Goal: Transaction & Acquisition: Book appointment/travel/reservation

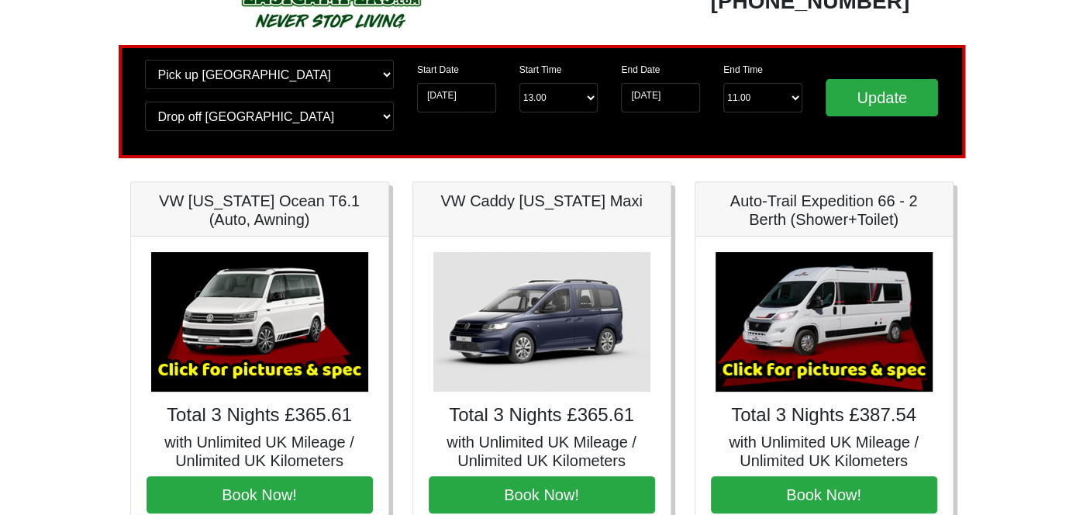
scroll to position [72, 0]
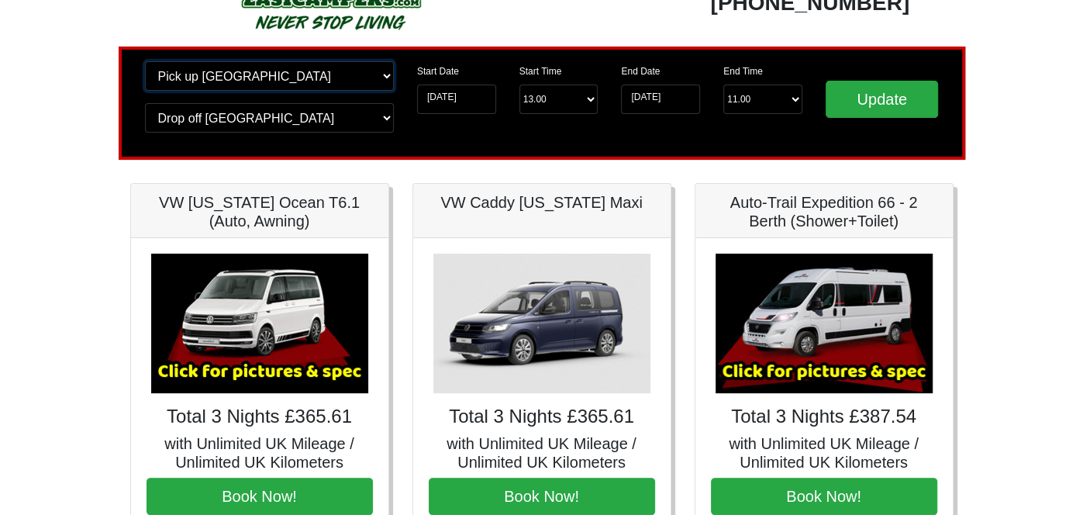
click at [353, 80] on select "Change pick up location? Pick up Edinburgh Birmingham Airport Blackburn Lancash…" at bounding box center [269, 75] width 249 height 29
select select "QUE1"
click at [145, 61] on select "Change pick up location? Pick up Edinburgh Birmingham Airport Blackburn Lancash…" at bounding box center [269, 75] width 249 height 29
click at [329, 111] on select "Change drop off location? Drop off Edinburgh Birmingham Airport Blackburn Lanca…" at bounding box center [269, 117] width 249 height 29
select select "QUE1"
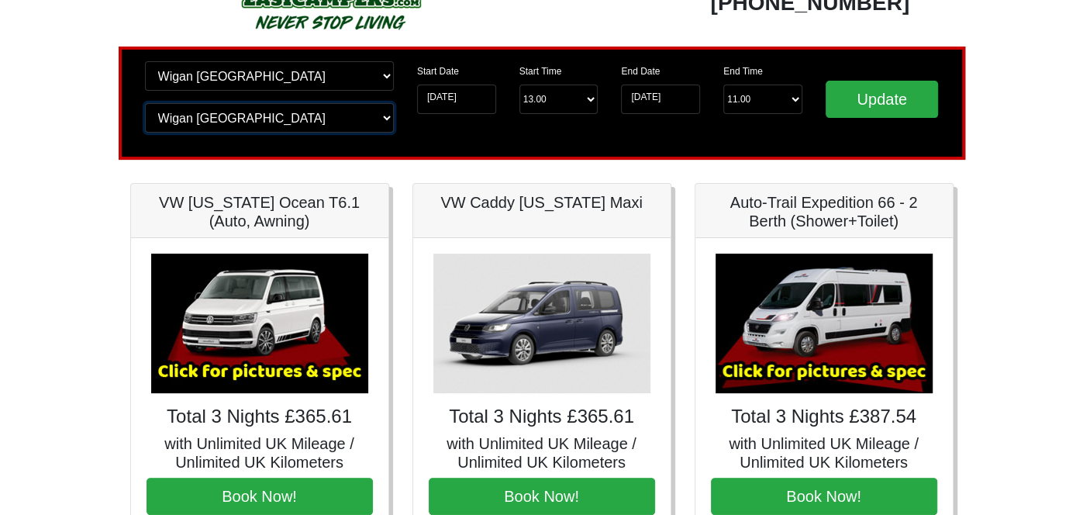
click at [145, 103] on select "Change drop off location? Drop off Edinburgh Birmingham Airport Blackburn Lanca…" at bounding box center [269, 117] width 249 height 29
click at [904, 102] on input "Update" at bounding box center [881, 99] width 113 height 37
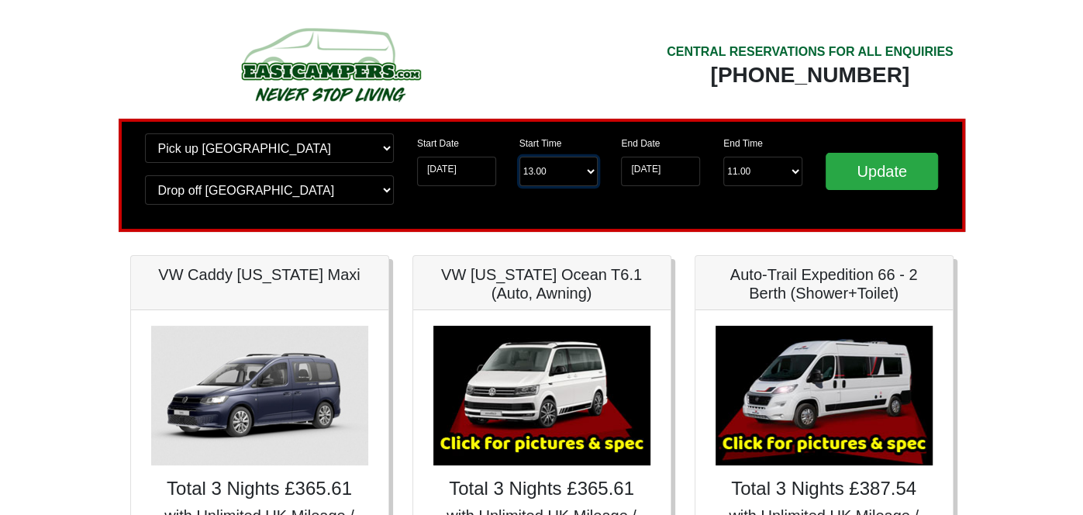
click at [576, 169] on select "Start Time 13.00 -------- 11.00 am (Saturday & Sunday Only) 12.00 pm (Saturday)…" at bounding box center [558, 171] width 79 height 29
click at [749, 177] on select "End Time 11.00 -------- 08.00 am 09.00 am 10.00 am 11.00 am (Sunday Only)" at bounding box center [762, 171] width 79 height 29
click at [749, 173] on select "End Time 11.00 -------- 08.00 am 09.00 am 10.00 am 11.00 am (Sunday Only)" at bounding box center [762, 171] width 79 height 29
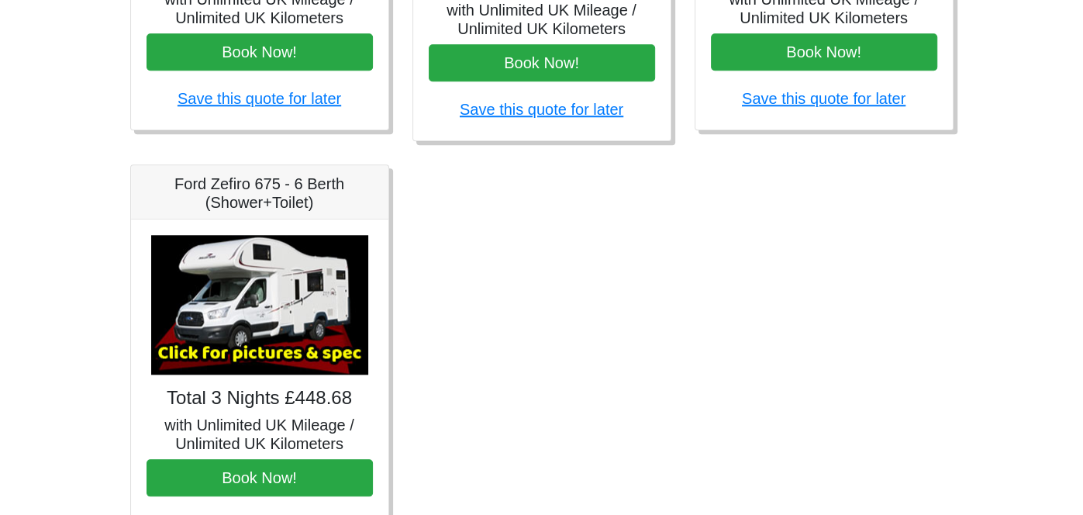
scroll to position [976, 0]
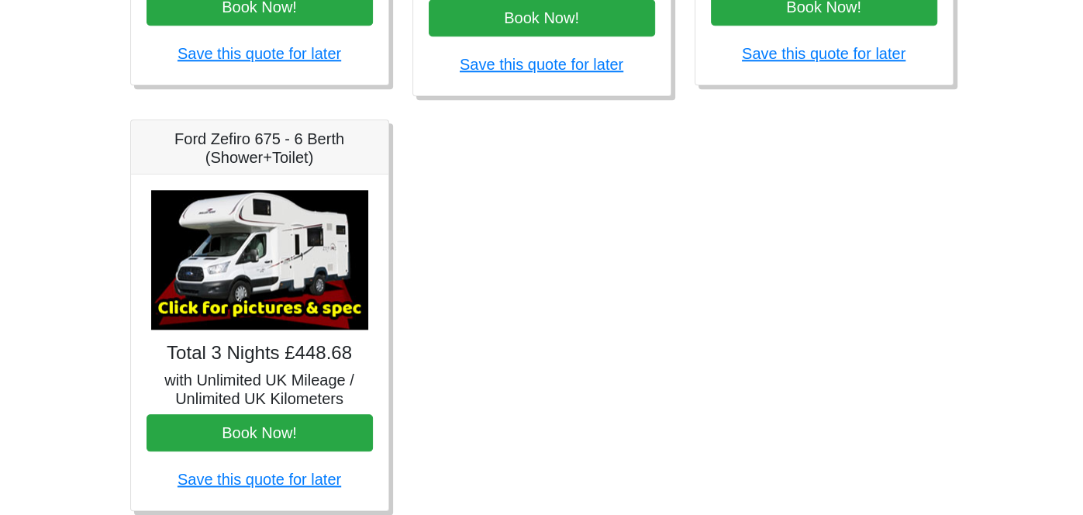
click at [303, 288] on img at bounding box center [259, 259] width 217 height 139
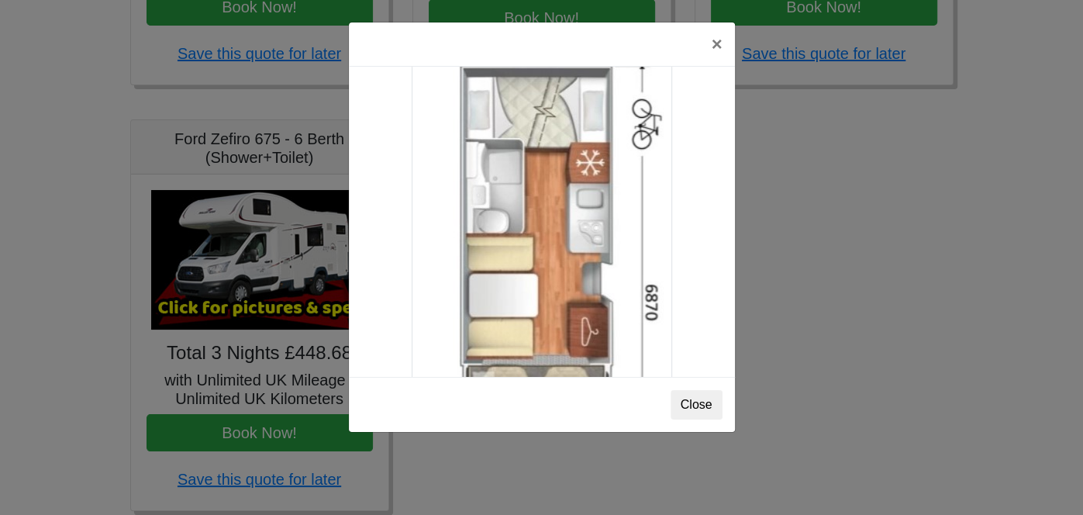
scroll to position [2743, 0]
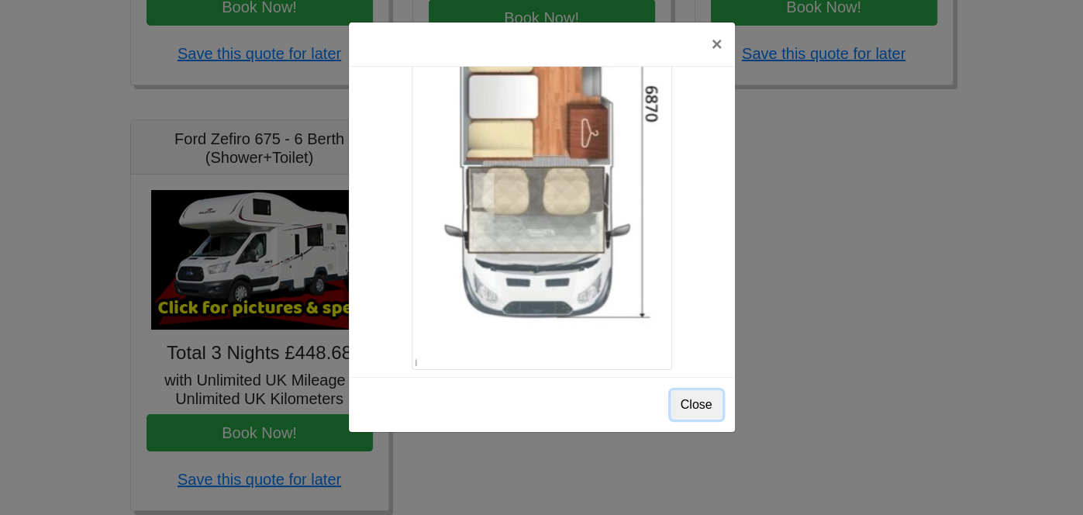
click at [698, 397] on button "Close" at bounding box center [696, 404] width 52 height 29
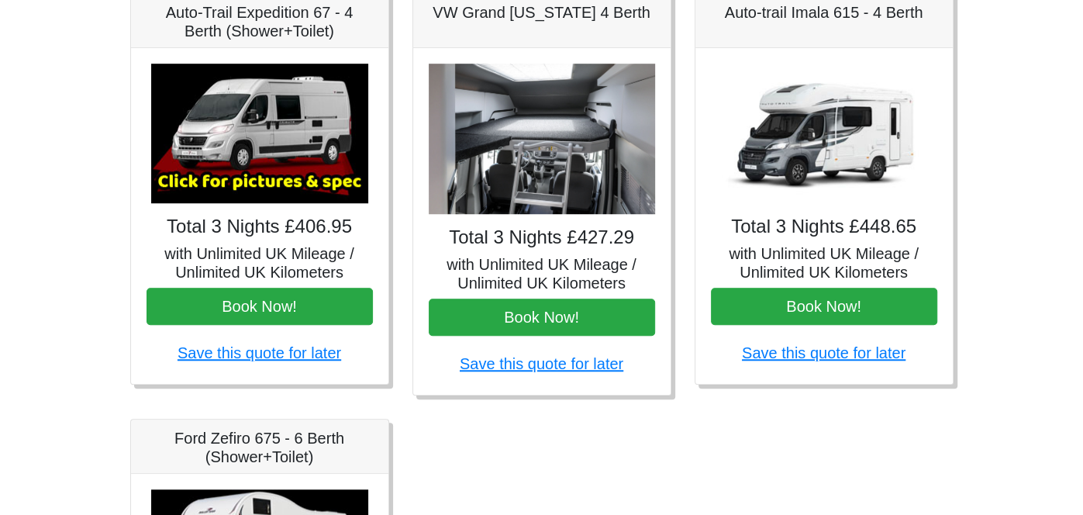
scroll to position [540, 0]
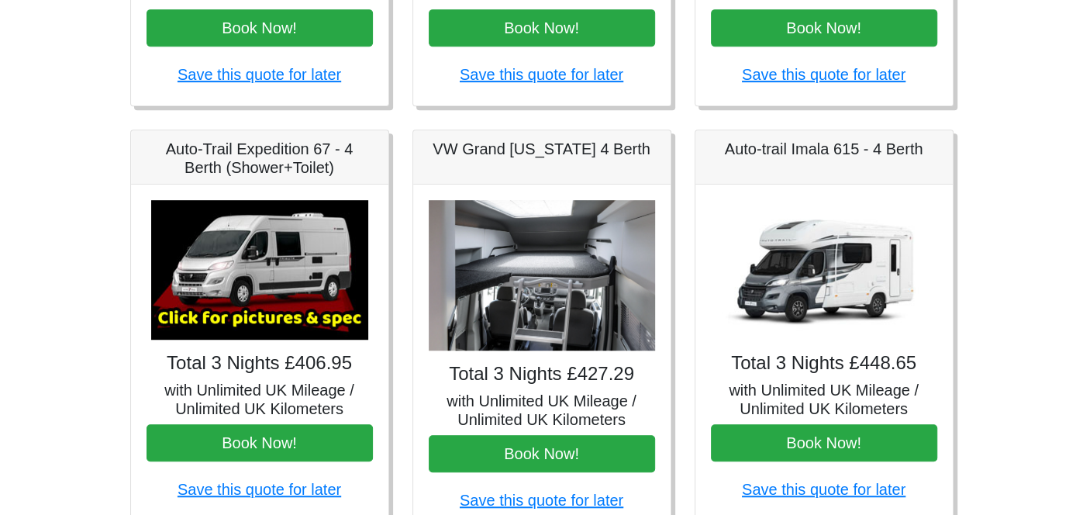
click at [837, 270] on img at bounding box center [823, 269] width 217 height 139
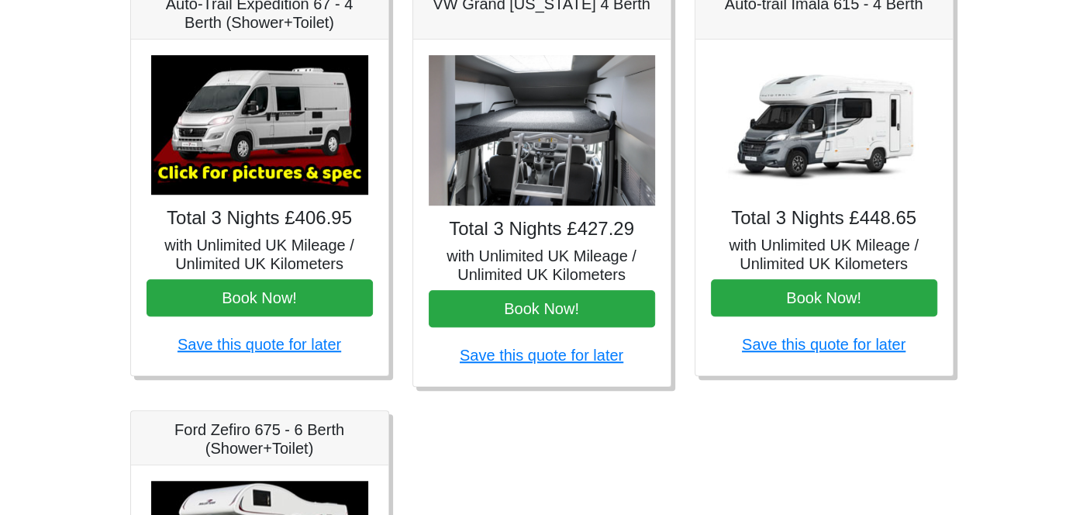
scroll to position [654, 0]
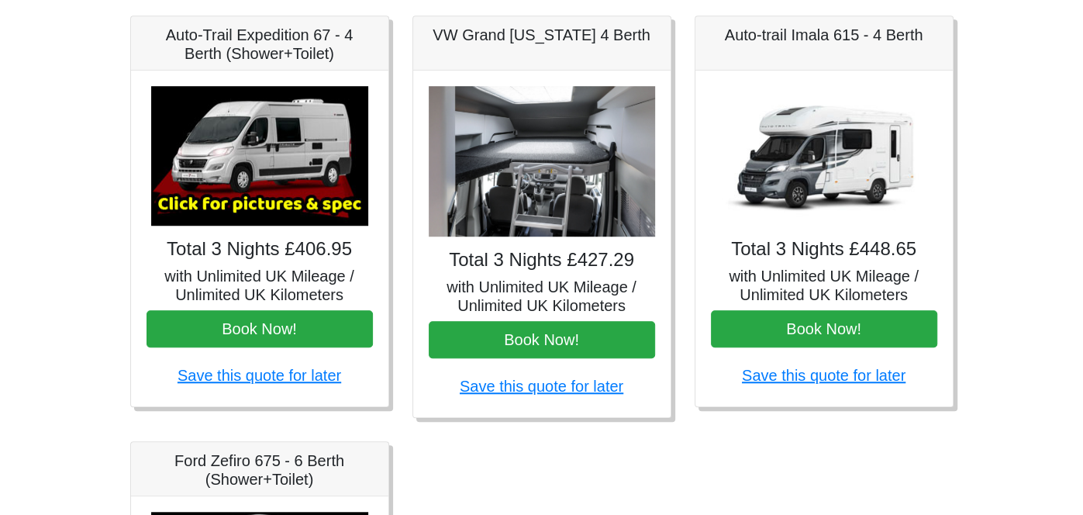
click at [525, 183] on img at bounding box center [542, 161] width 226 height 151
click at [245, 188] on img at bounding box center [259, 155] width 217 height 139
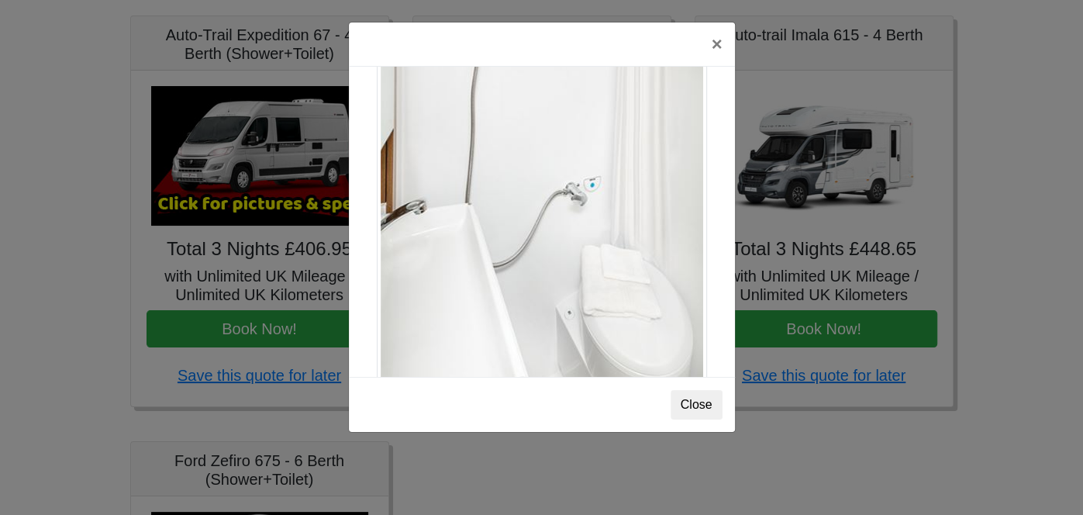
scroll to position [2109, 0]
click at [714, 41] on button "×" at bounding box center [716, 43] width 36 height 43
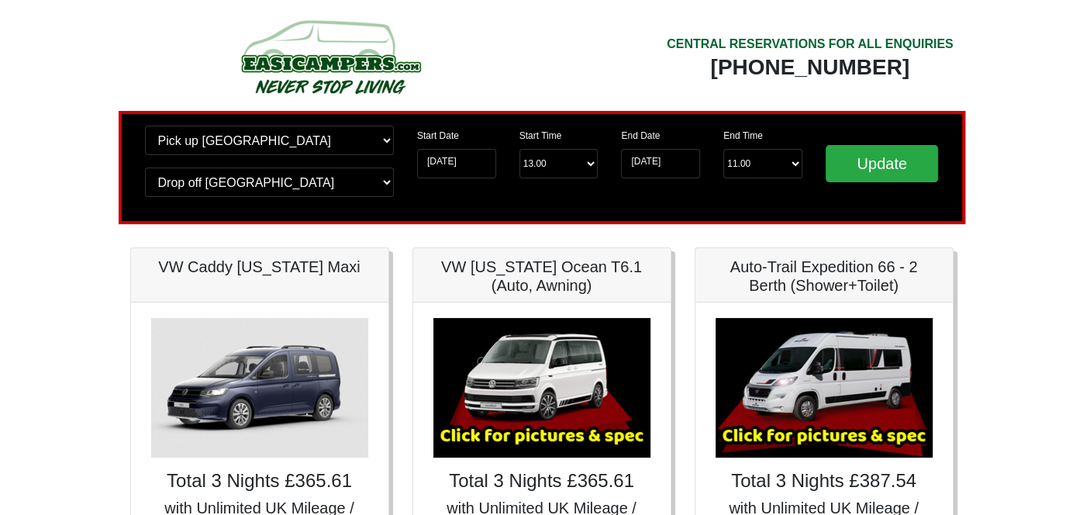
scroll to position [15, 0]
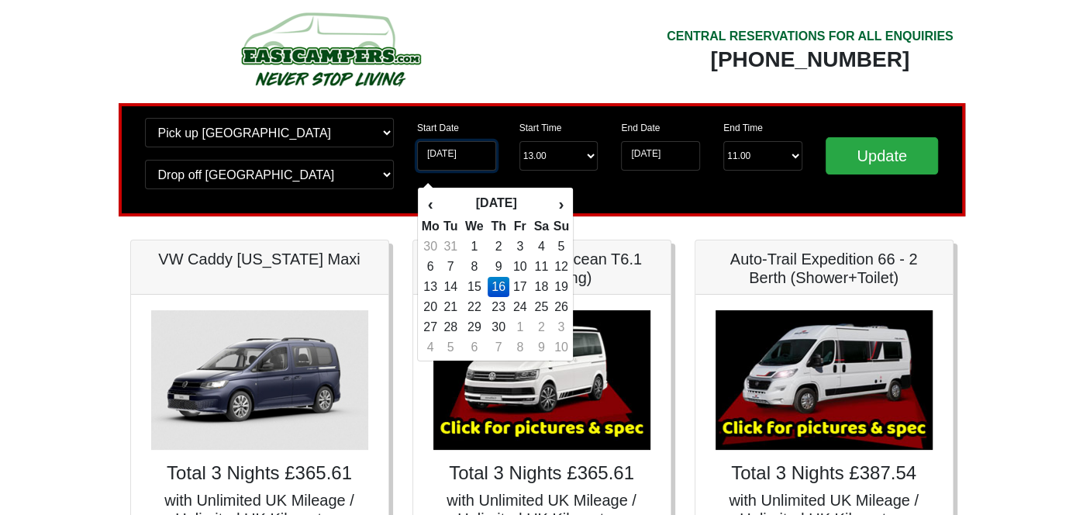
click at [470, 158] on input "16-04-2026" at bounding box center [456, 155] width 79 height 29
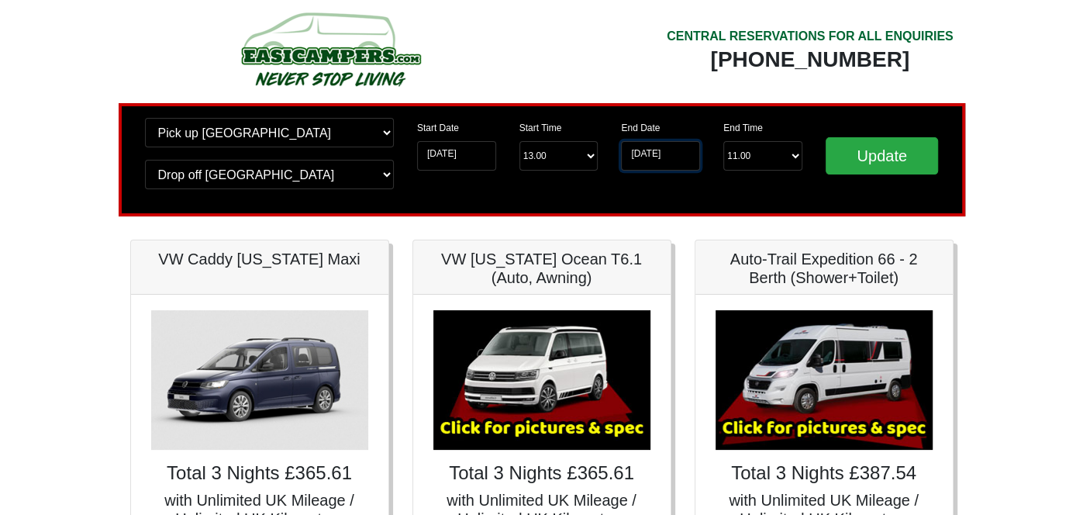
click at [647, 154] on input "19-04-2026" at bounding box center [660, 155] width 79 height 29
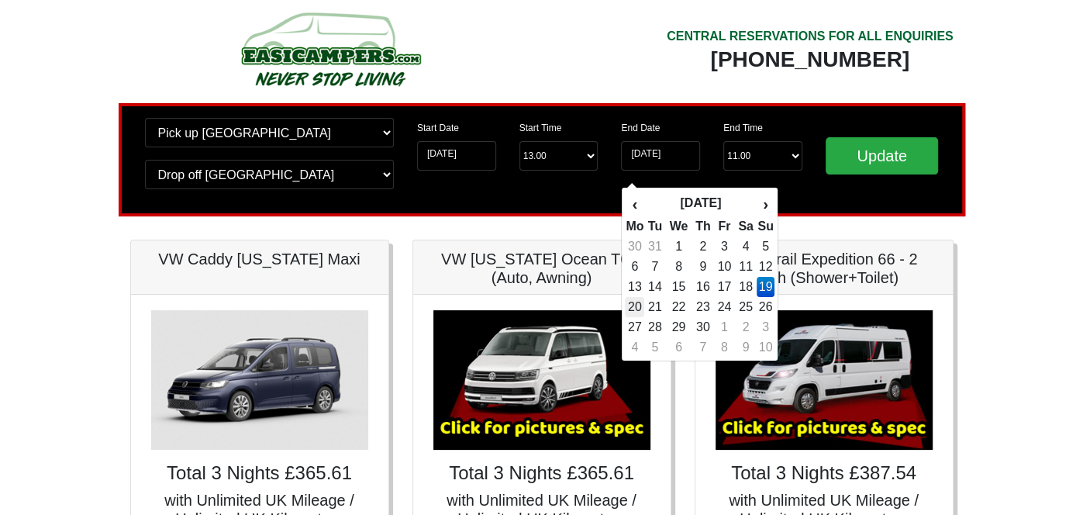
click at [640, 305] on td "20" at bounding box center [634, 307] width 19 height 20
type input "20-04-2026"
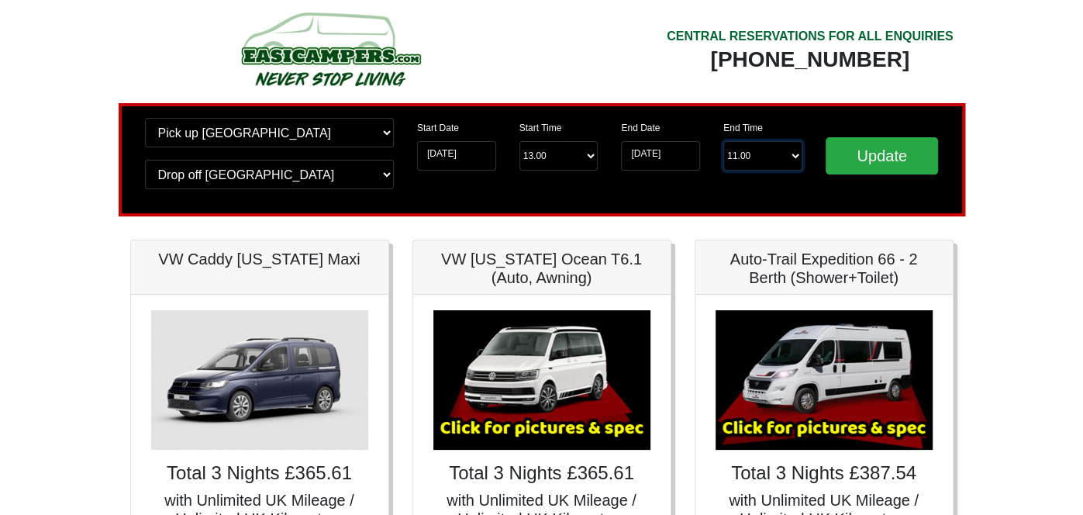
click at [742, 156] on select "End Time 11.00 -------- 08.00 am 09.00 am 10.00 am 11.00 am (Sunday Only)" at bounding box center [762, 155] width 79 height 29
select select "10.00"
click at [723, 141] on select "End Time 11.00 -------- 08.00 am 09.00 am 10.00 am 11.00 am (Sunday Only)" at bounding box center [762, 155] width 79 height 29
click at [860, 156] on input "Update" at bounding box center [881, 155] width 113 height 37
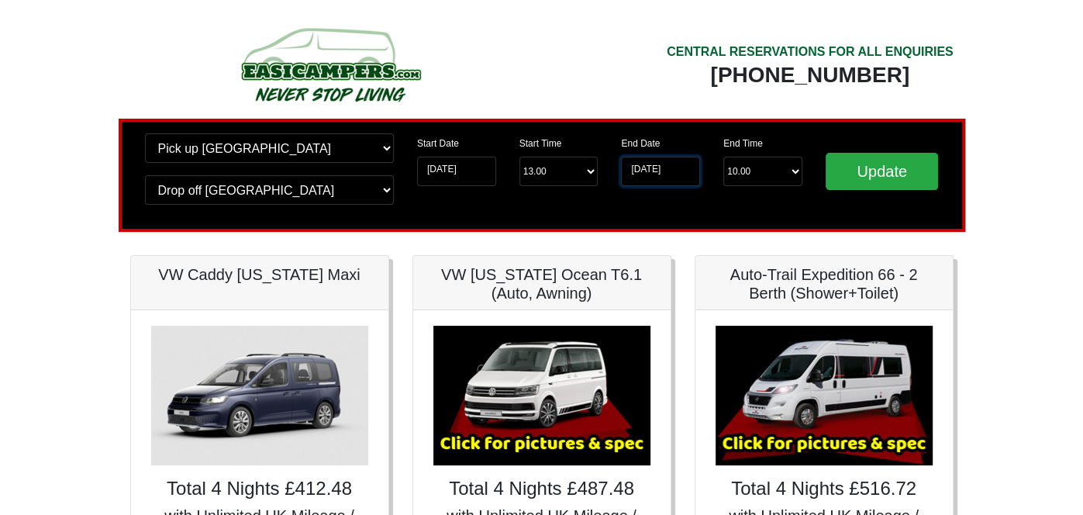
click at [656, 170] on input "[DATE]" at bounding box center [660, 171] width 79 height 29
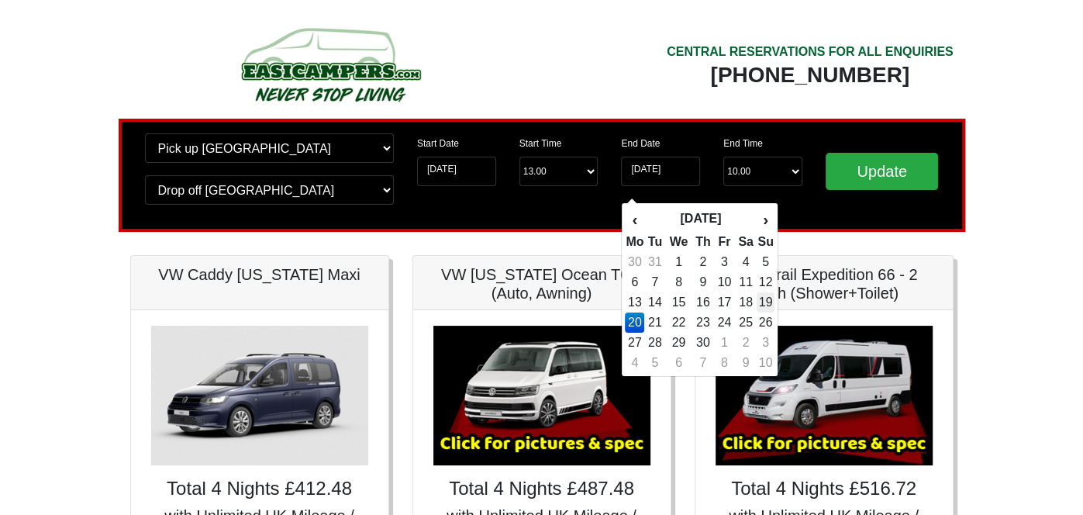
click at [765, 308] on td "19" at bounding box center [764, 302] width 17 height 20
type input "[DATE]"
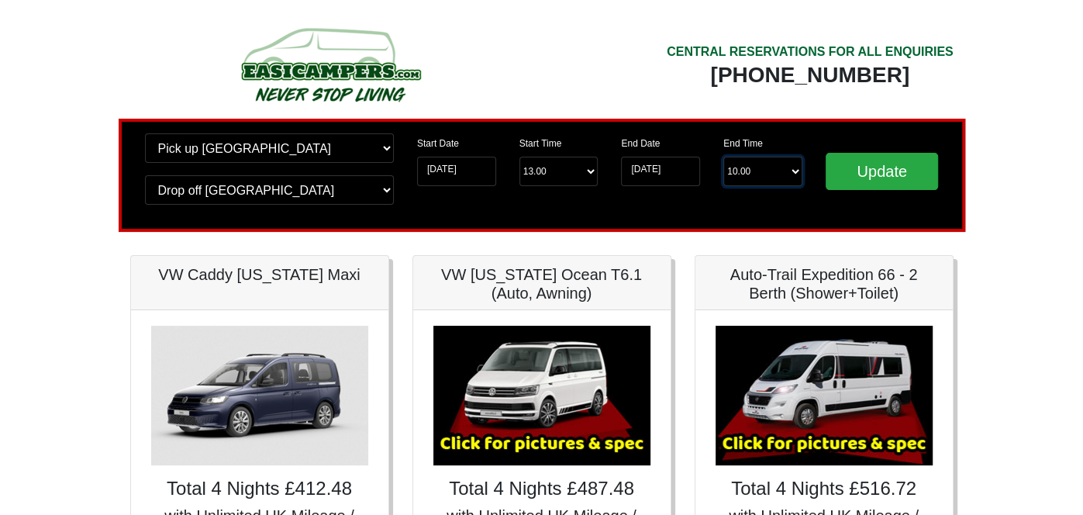
click at [771, 175] on select "End Time 10.00 -------- 08.00 am 09.00 am 10.00 am 11.00 am (Sunday Only)" at bounding box center [762, 171] width 79 height 29
select select "11.00"
click at [723, 157] on select "End Time 10.00 -------- 08.00 am 09.00 am 10.00 am 11.00 am (Sunday Only)" at bounding box center [762, 171] width 79 height 29
click at [858, 174] on input "Update" at bounding box center [881, 171] width 113 height 37
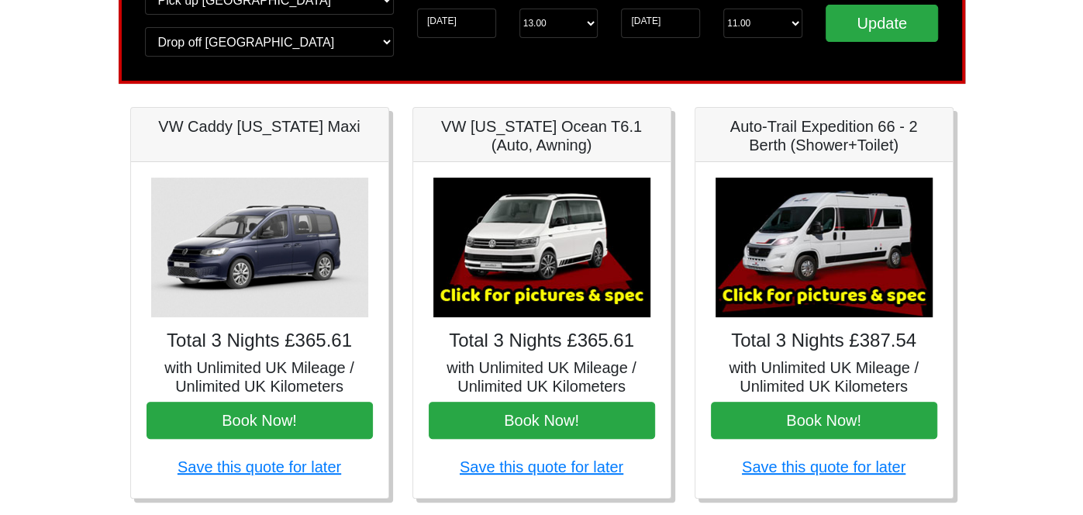
scroll to position [163, 0]
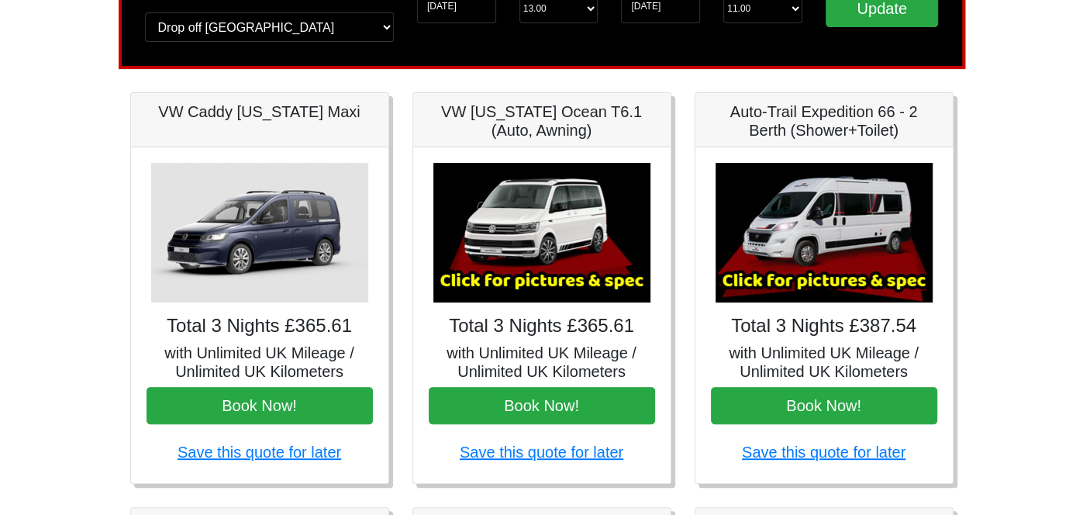
click at [824, 243] on img at bounding box center [823, 232] width 217 height 139
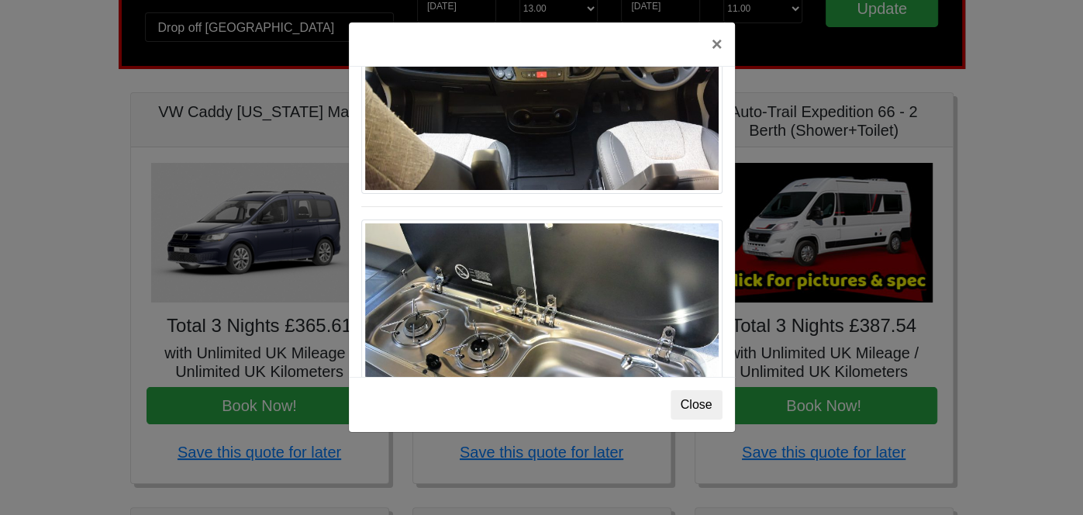
scroll to position [1624, 0]
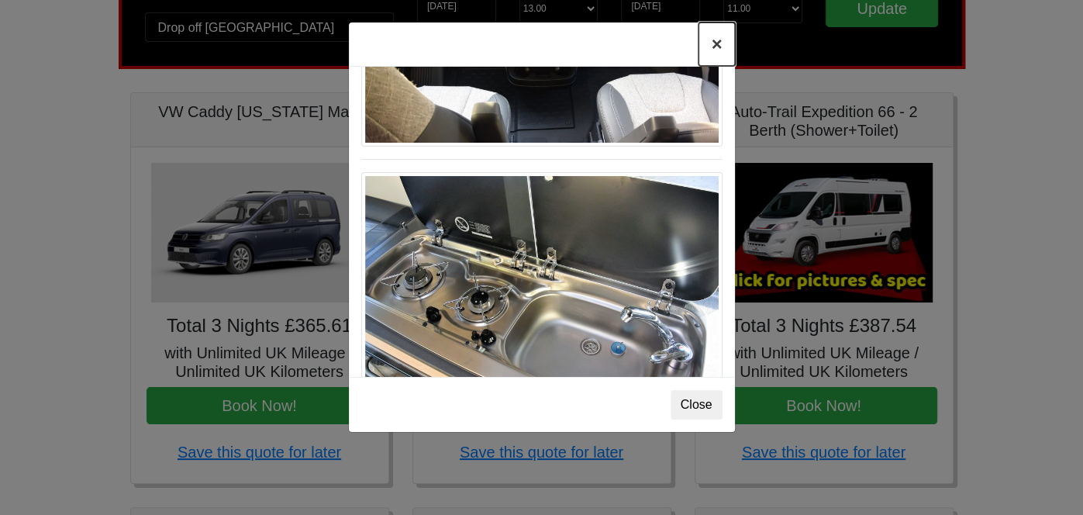
click at [714, 50] on button "×" at bounding box center [716, 43] width 36 height 43
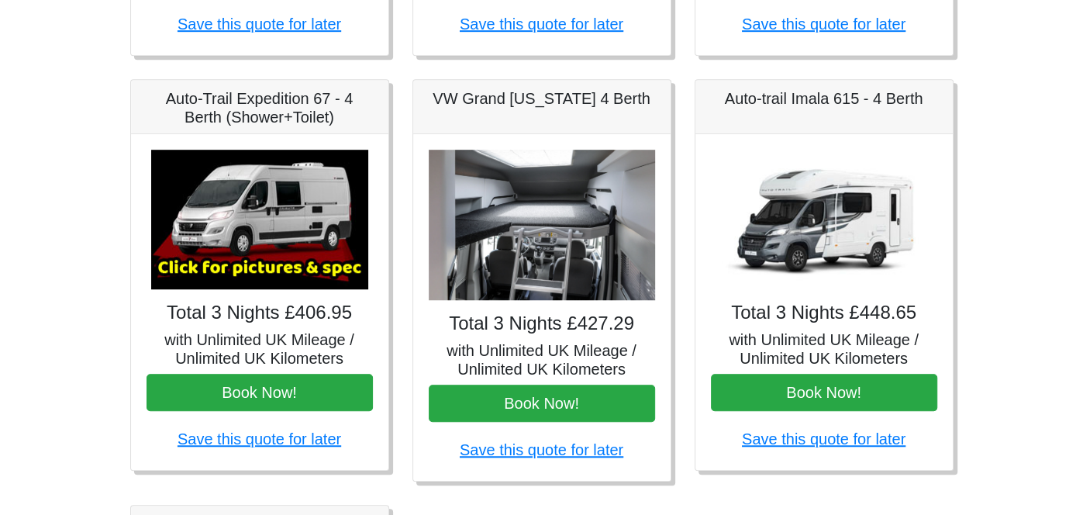
scroll to position [621, 0]
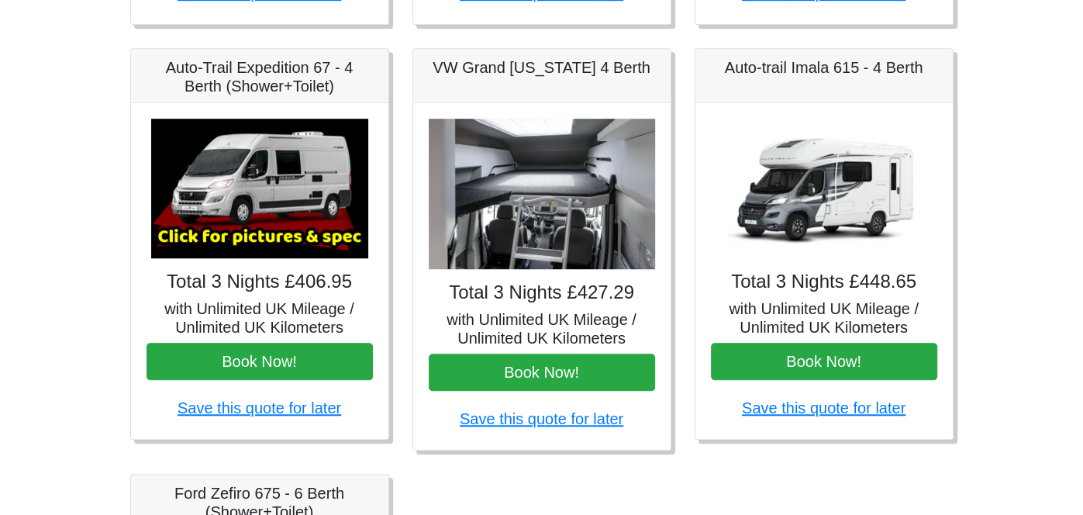
click at [807, 290] on div "Total 3 Nights £448.65 with Unlimited UK Mileage / Unlimited UK Kilometers Book…" at bounding box center [823, 271] width 257 height 336
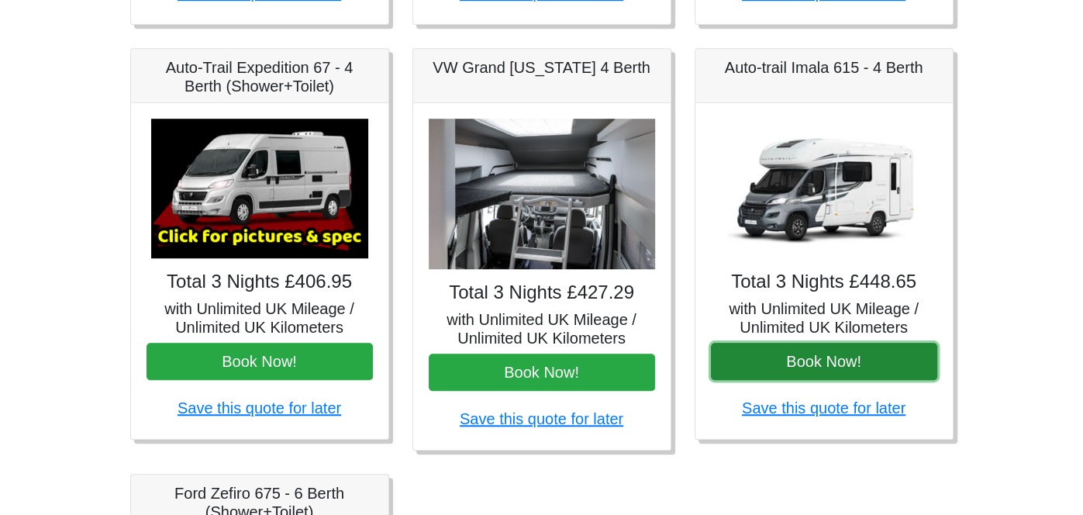
click at [814, 358] on button "Book Now!" at bounding box center [824, 361] width 226 height 37
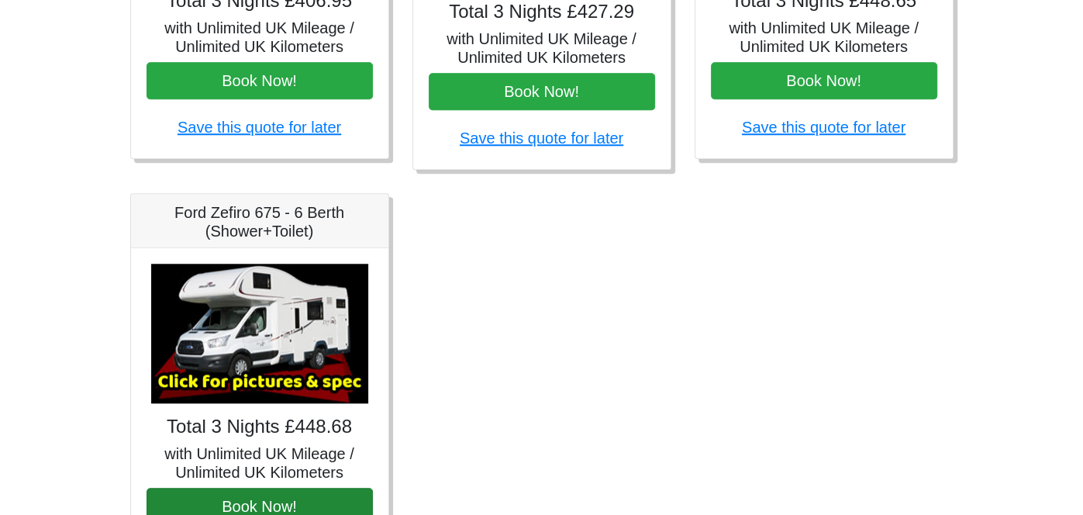
scroll to position [927, 0]
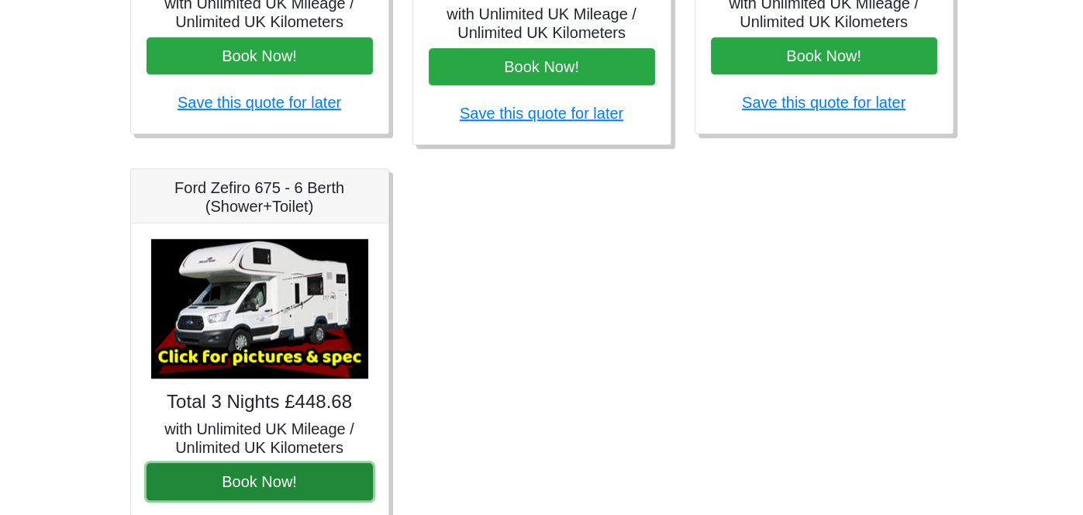
click at [255, 465] on button "Book Now!" at bounding box center [259, 481] width 226 height 37
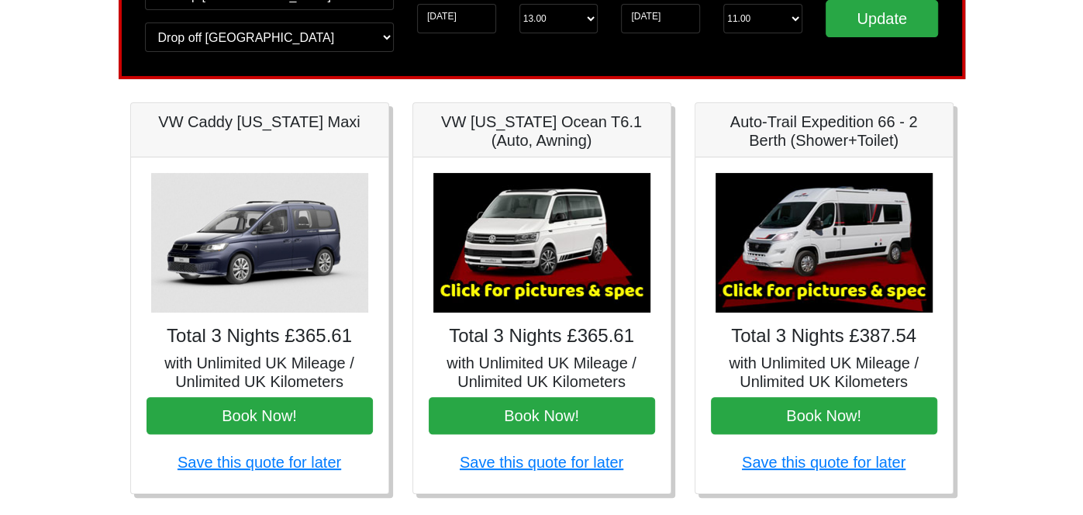
scroll to position [0, 0]
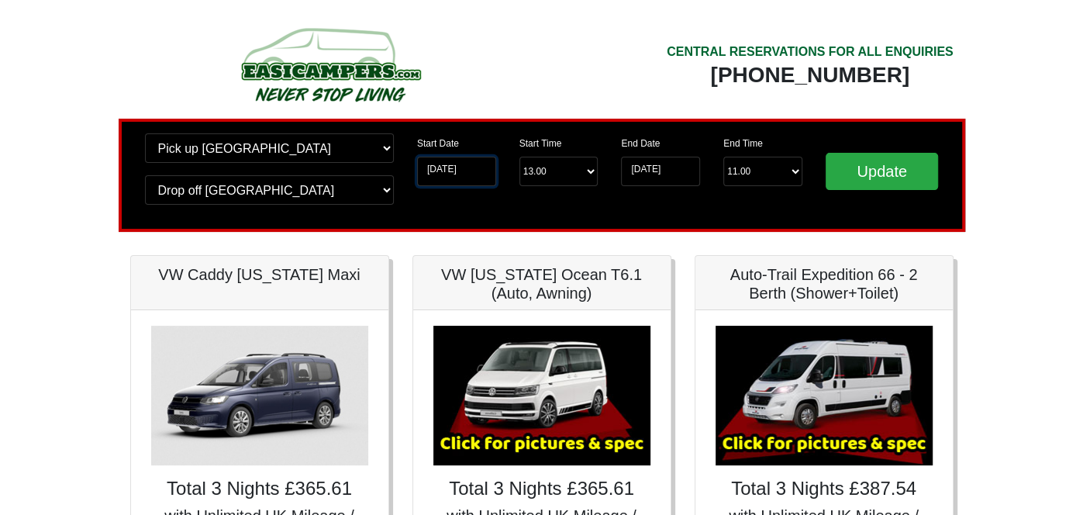
click at [460, 177] on input "16-04-2026" at bounding box center [456, 171] width 79 height 29
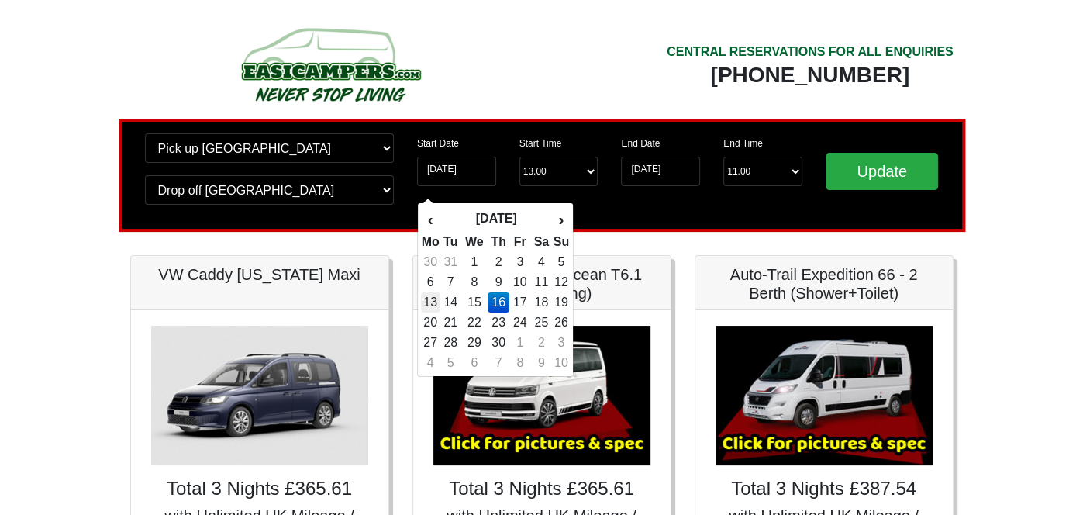
click at [428, 304] on td "13" at bounding box center [430, 302] width 19 height 20
type input "13-04-2026"
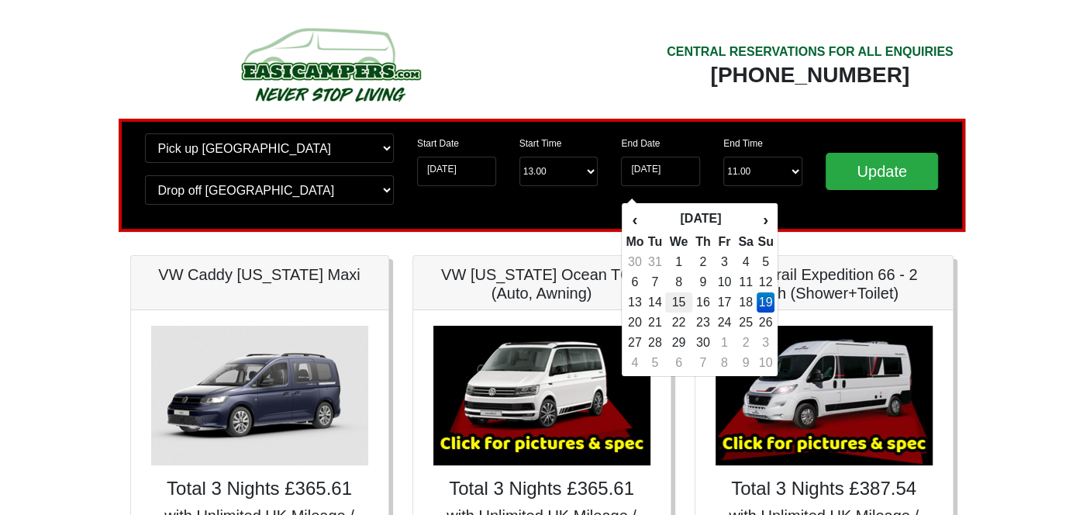
click at [678, 300] on td "15" at bounding box center [678, 302] width 26 height 20
type input "15-04-2026"
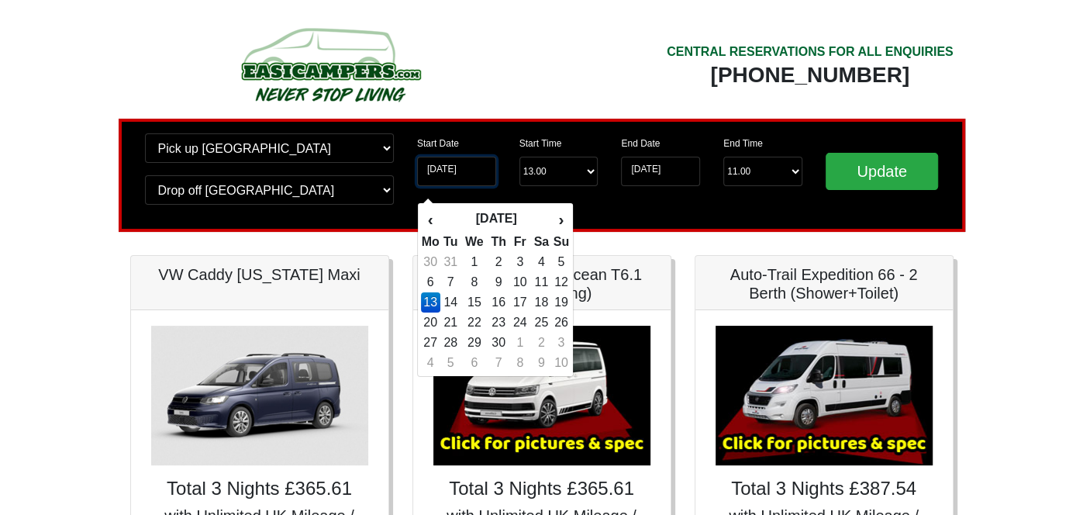
click at [463, 177] on input "13-04-2026" at bounding box center [456, 171] width 79 height 29
click at [477, 305] on td "15" at bounding box center [474, 302] width 26 height 20
type input "15-04-2026"
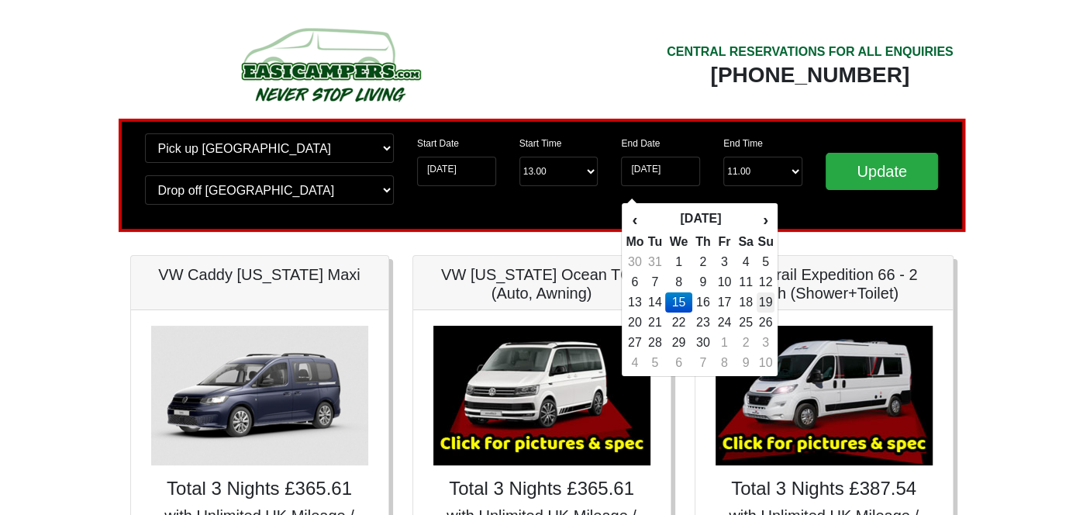
click at [765, 306] on td "19" at bounding box center [764, 302] width 17 height 20
type input "19-04-2026"
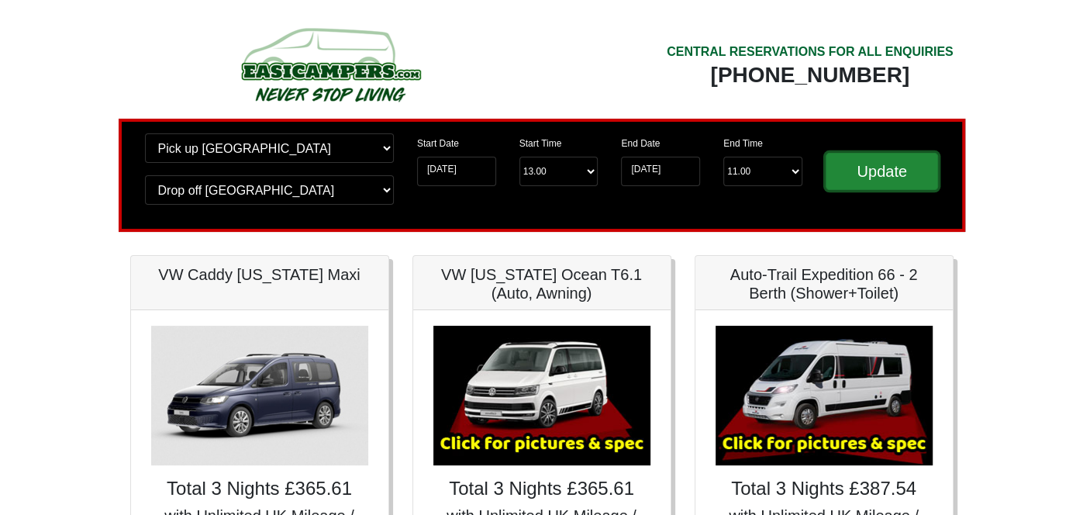
click at [897, 166] on input "Update" at bounding box center [881, 171] width 113 height 37
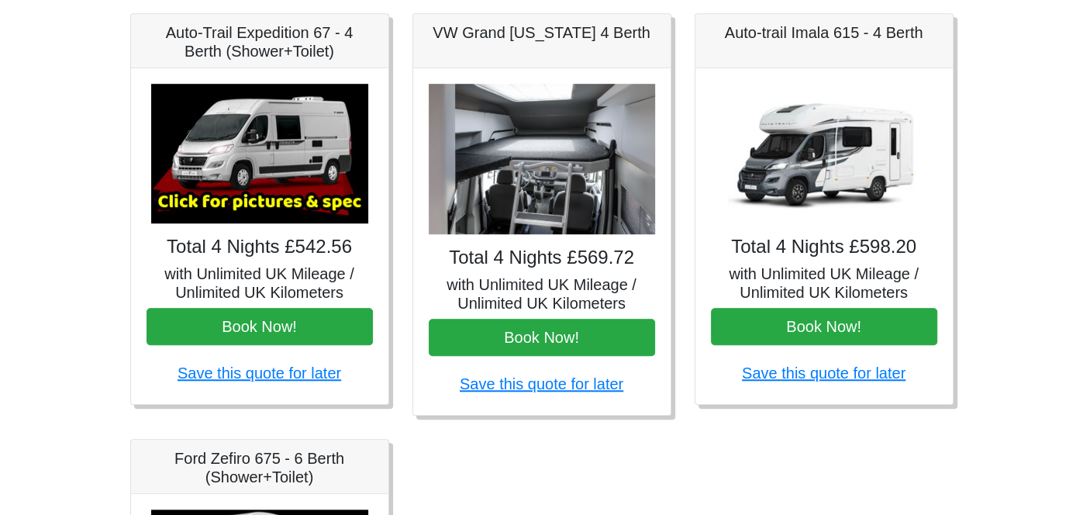
scroll to position [628, 0]
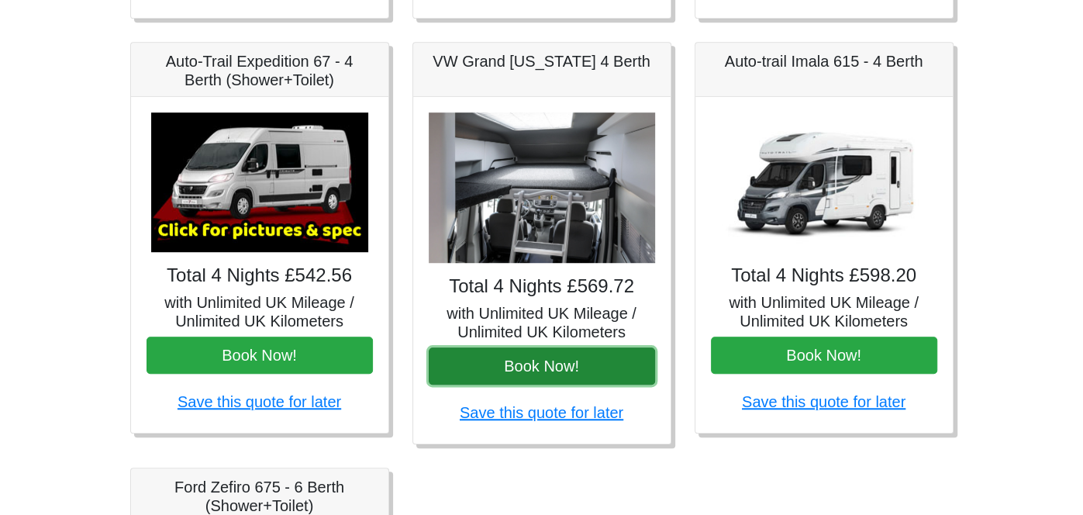
click at [516, 359] on button "Book Now!" at bounding box center [542, 365] width 226 height 37
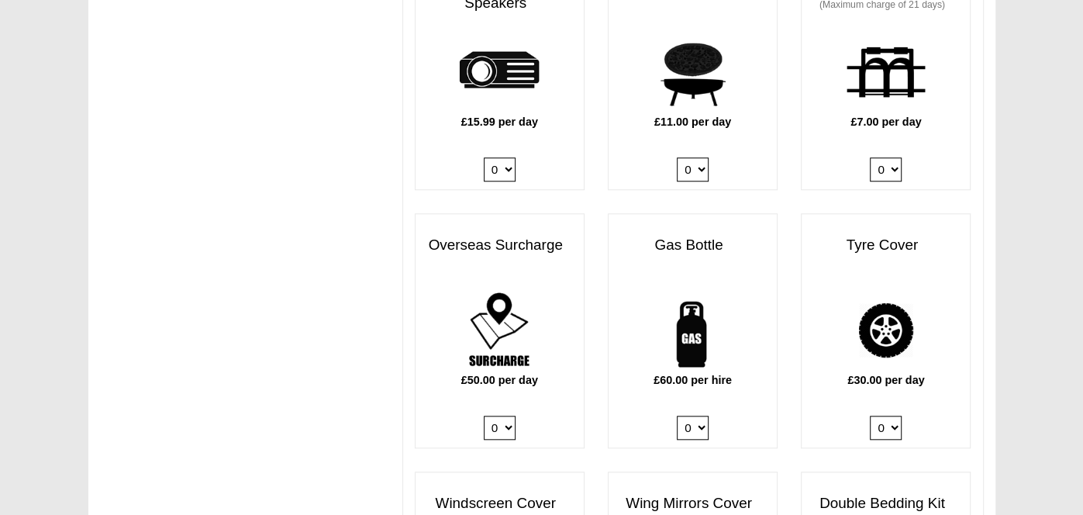
scroll to position [834, 0]
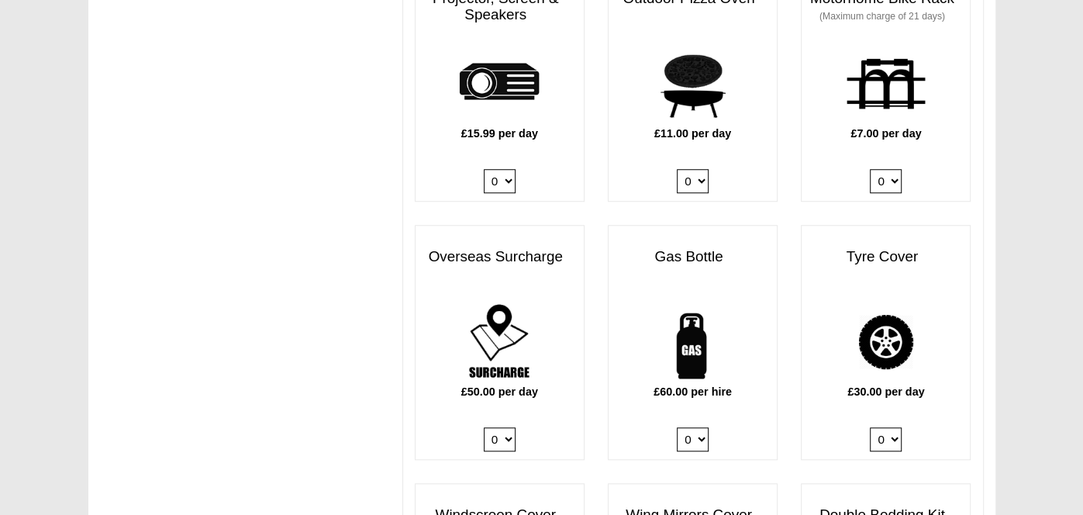
click at [699, 439] on select "0 1" at bounding box center [693, 439] width 32 height 24
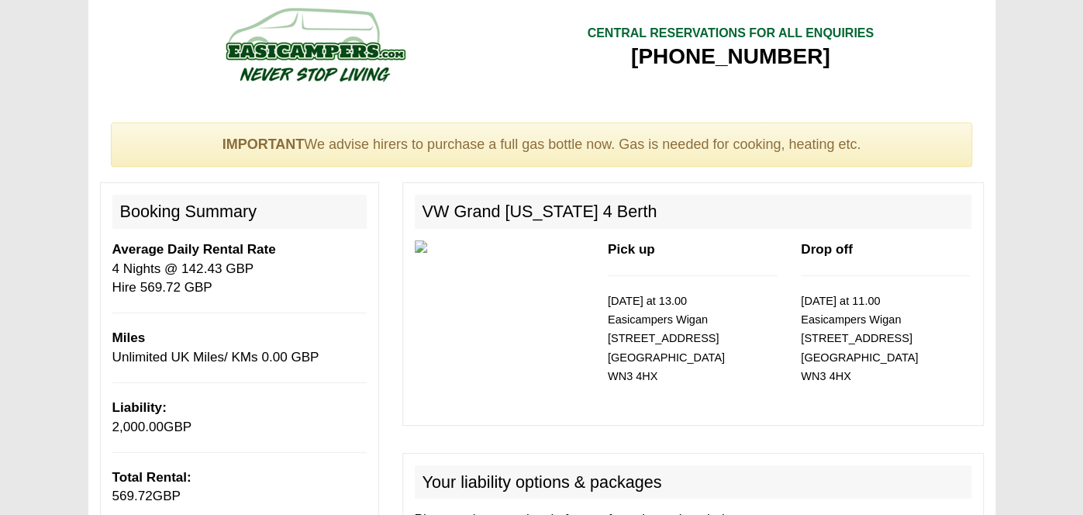
scroll to position [0, 0]
